Goal: Task Accomplishment & Management: Manage account settings

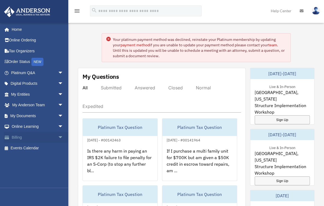
click at [19, 137] on link "Billing arrow_drop_down" at bounding box center [38, 137] width 68 height 11
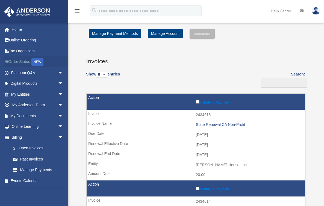
click at [29, 63] on link "Order Status NEW" at bounding box center [38, 61] width 68 height 11
click at [14, 28] on link "Home" at bounding box center [38, 29] width 68 height 11
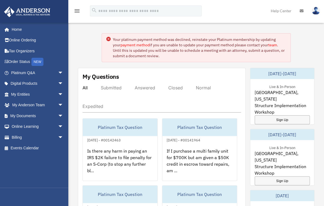
click at [317, 11] on img at bounding box center [315, 11] width 8 height 8
click at [299, 10] on icon at bounding box center [301, 11] width 4 height 4
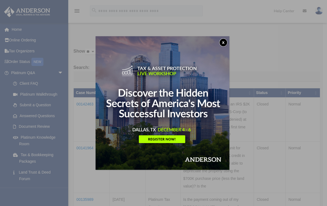
click at [223, 43] on button "x" at bounding box center [223, 42] width 8 height 8
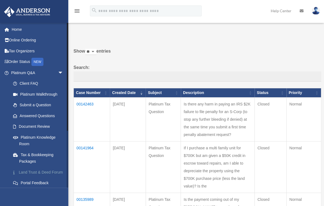
click at [38, 172] on link "Land Trust & Deed Forum" at bounding box center [40, 172] width 64 height 11
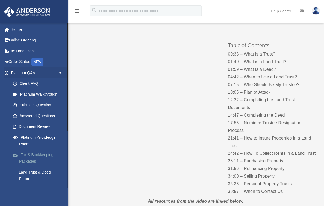
scroll to position [22, 0]
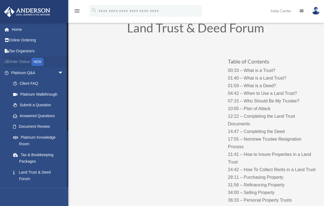
click at [27, 60] on link "Order Status NEW" at bounding box center [38, 61] width 68 height 11
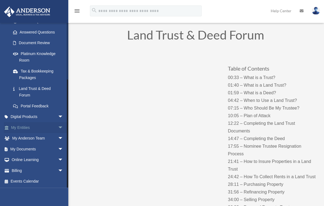
scroll to position [22, 0]
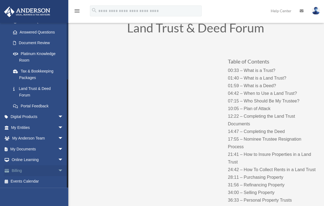
click at [20, 170] on link "Billing arrow_drop_down" at bounding box center [38, 170] width 68 height 11
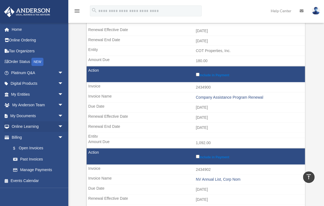
scroll to position [458, 0]
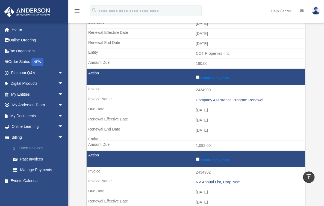
click at [29, 148] on link "$ Open Invoices" at bounding box center [40, 148] width 64 height 11
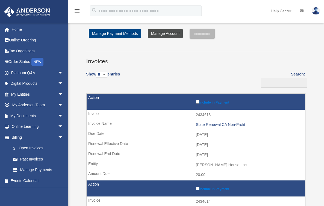
click at [162, 34] on link "Manage Account" at bounding box center [165, 33] width 35 height 9
